Goal: Information Seeking & Learning: Stay updated

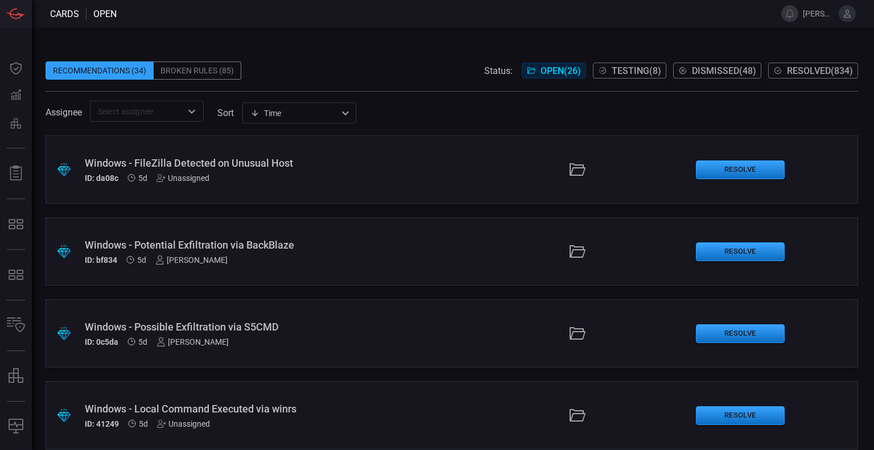
click at [252, 163] on div "Windows - FileZilla Detected on Unusual Host" at bounding box center [203, 163] width 237 height 12
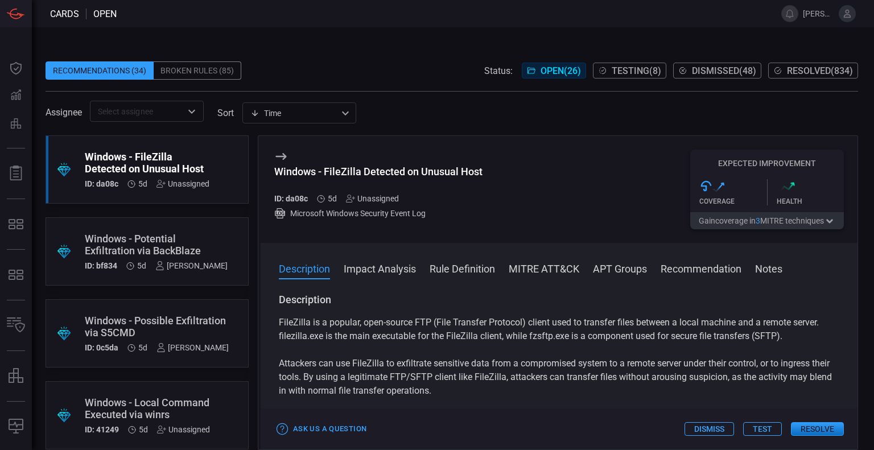
click at [157, 251] on div "Windows - Potential Exfiltration via BackBlaze" at bounding box center [156, 245] width 143 height 24
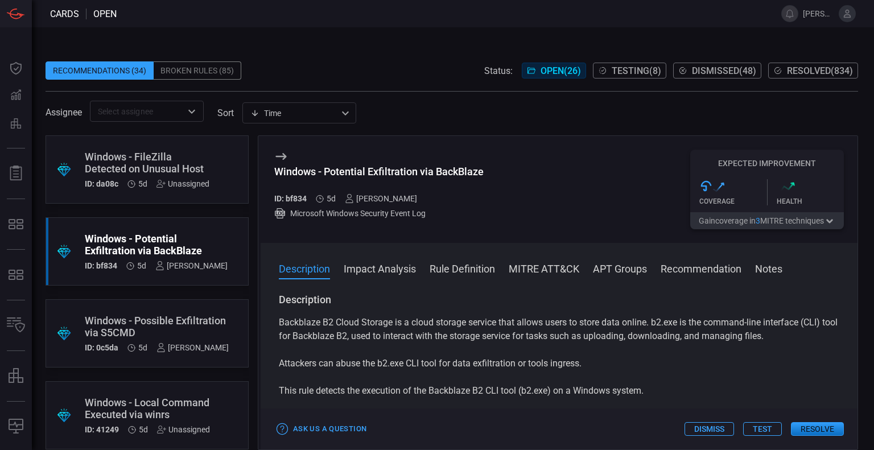
click at [188, 332] on div "Windows - Possible Exfiltration via S5CMD" at bounding box center [157, 327] width 144 height 24
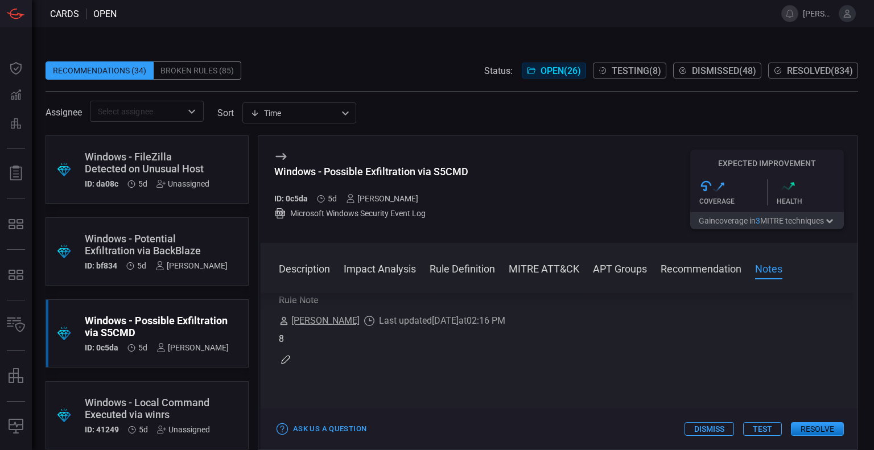
scroll to position [1511, 0]
click at [171, 247] on div "Windows - Potential Exfiltration via BackBlaze" at bounding box center [156, 245] width 143 height 24
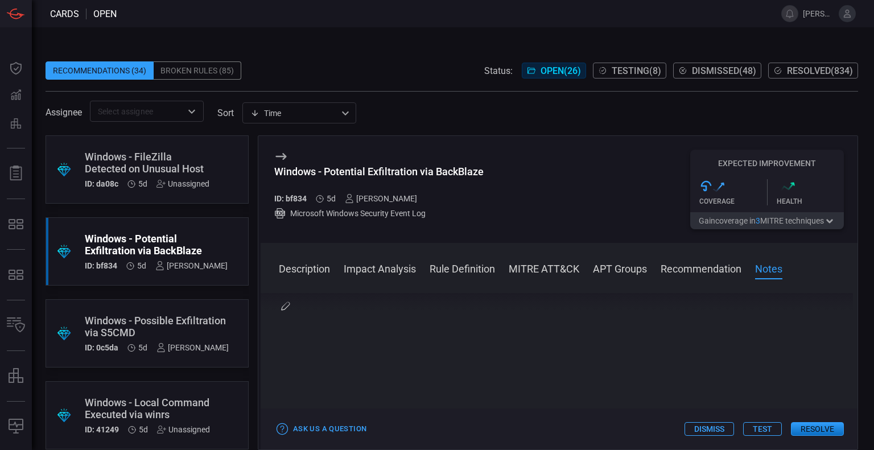
scroll to position [1566, 0]
click at [139, 166] on div "Windows - FileZilla Detected on Unusual Host" at bounding box center [147, 163] width 125 height 24
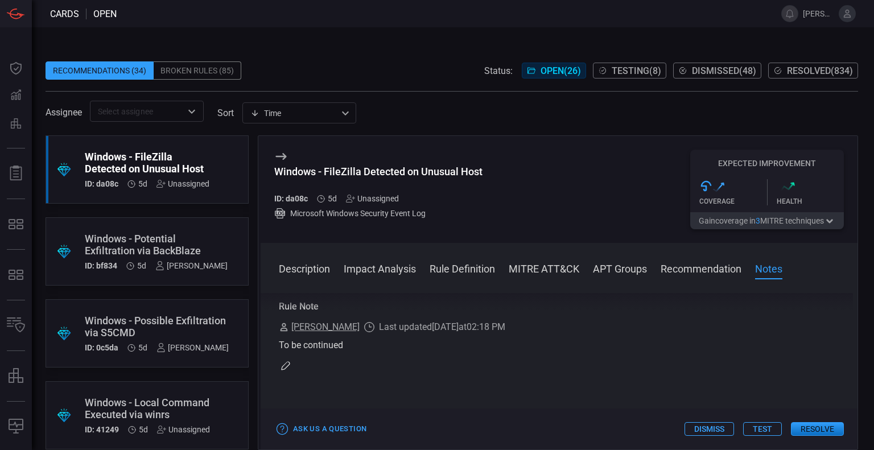
scroll to position [38, 0]
